Goal: Obtain resource: Obtain resource

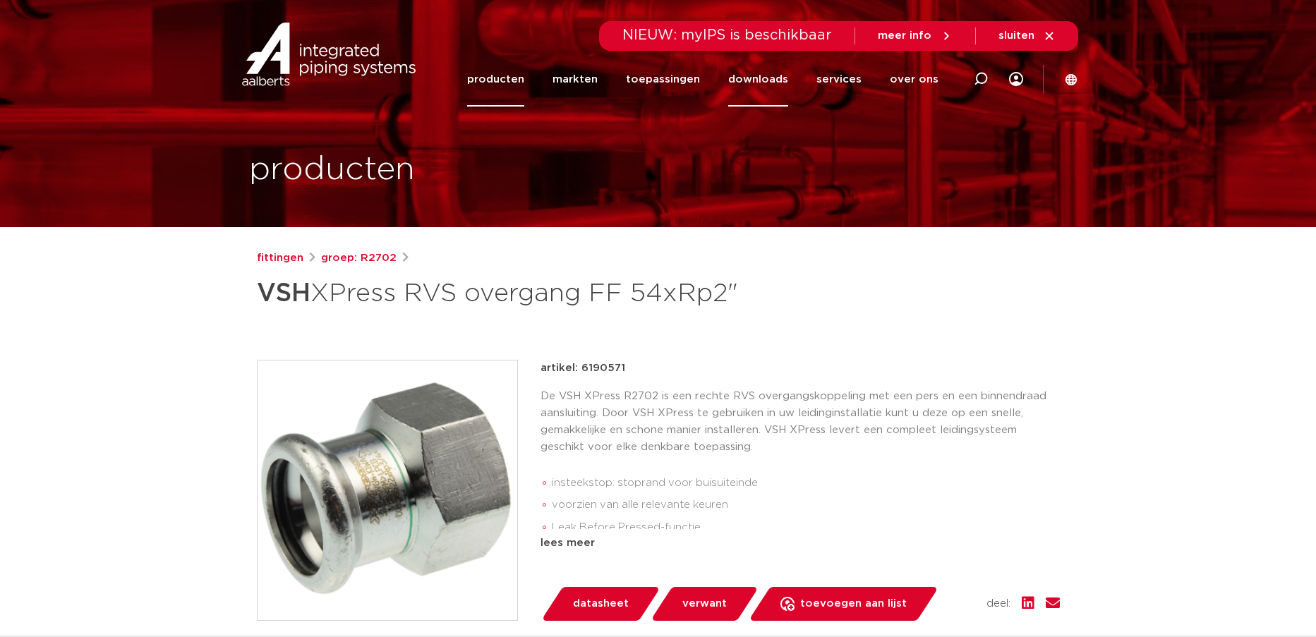
click at [776, 99] on link "downloads" at bounding box center [758, 79] width 60 height 54
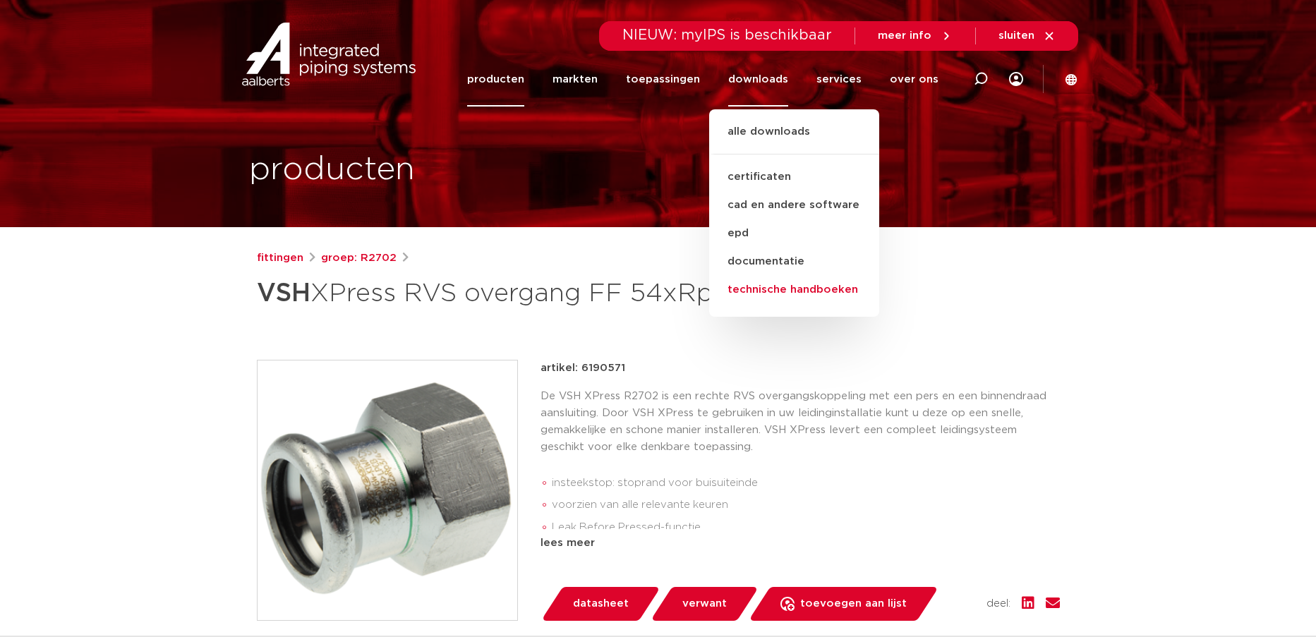
click at [793, 288] on link "technische handboeken" at bounding box center [794, 290] width 170 height 28
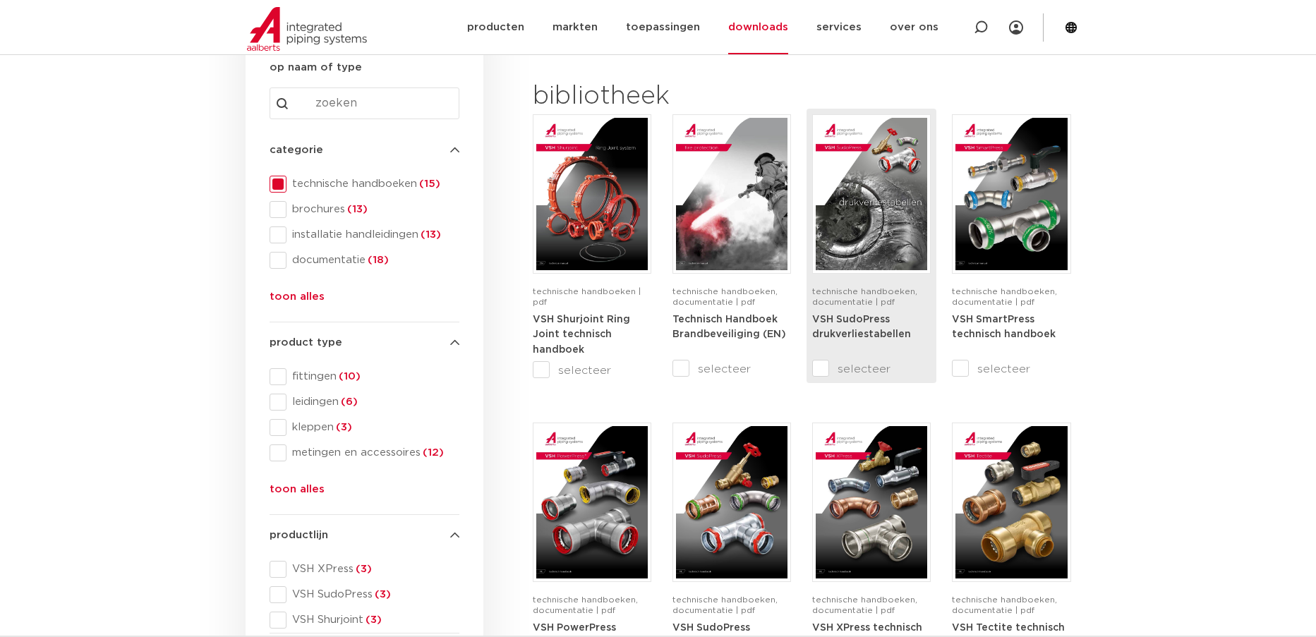
scroll to position [212, 0]
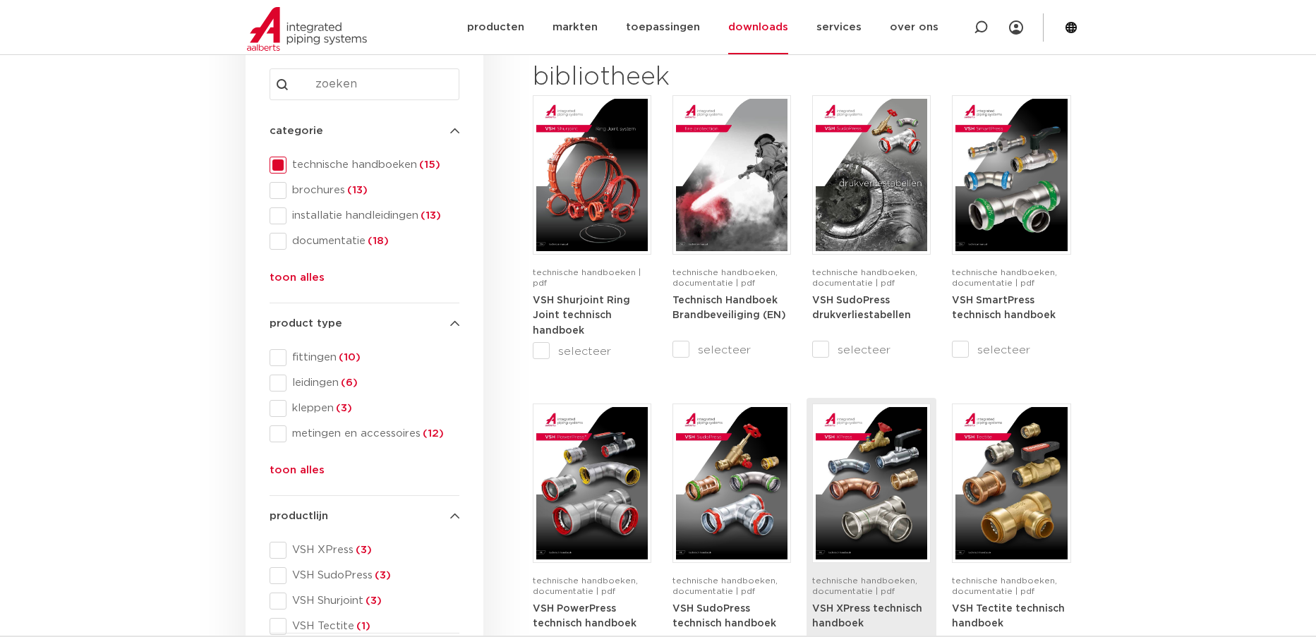
click at [853, 579] on span "technische handboeken, documentatie | pdf" at bounding box center [864, 585] width 105 height 19
